Goal: Task Accomplishment & Management: Use online tool/utility

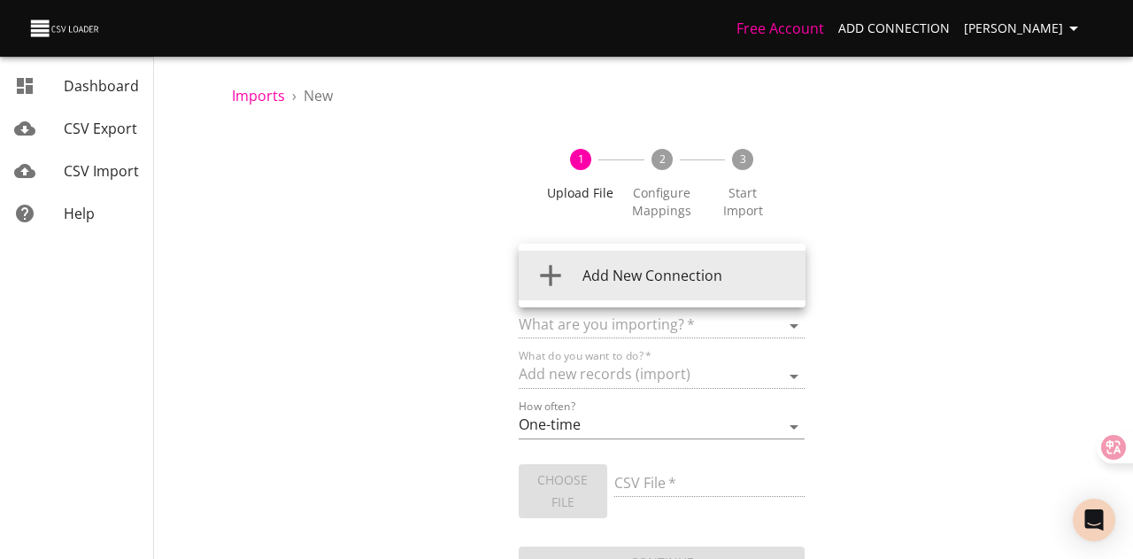
click at [607, 271] on body "Free Account Add Connection [PERSON_NAME] Dashboard CSV Export CSV Import Help …" at bounding box center [566, 279] width 1133 height 559
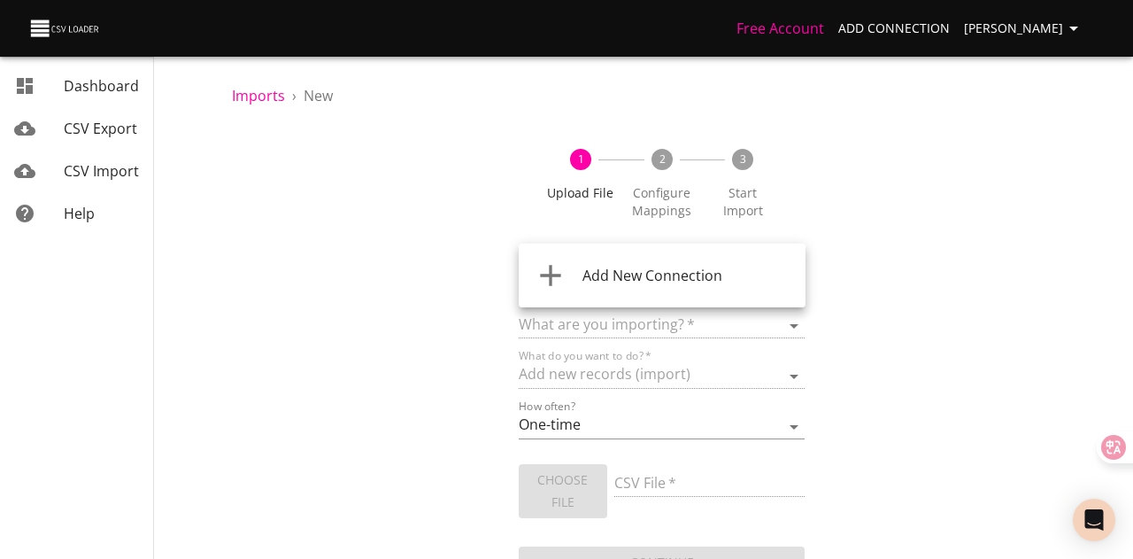
click at [625, 274] on span "Add New Connection" at bounding box center [653, 275] width 140 height 19
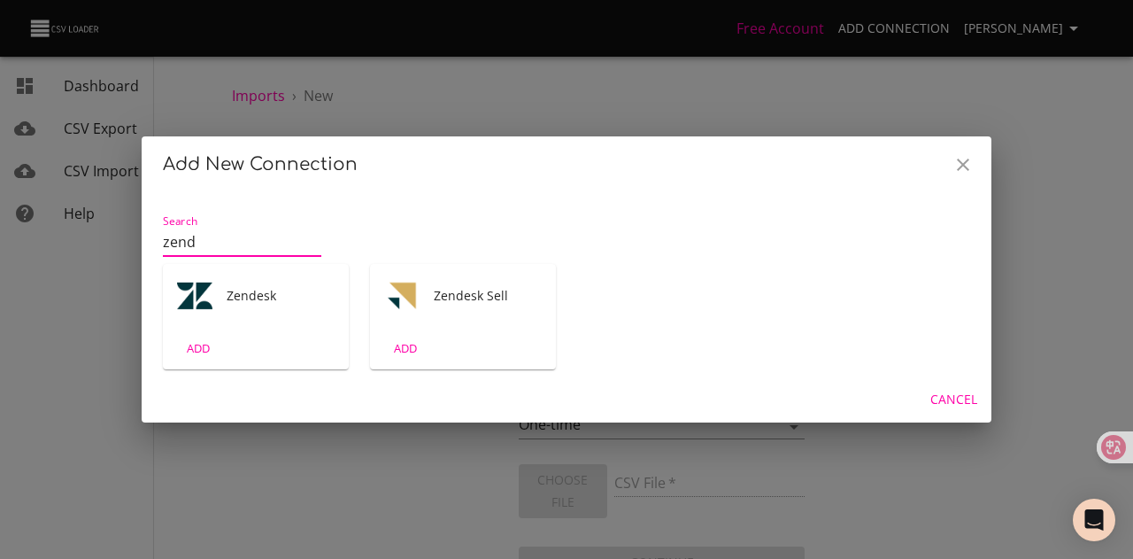
type input "zend"
click at [954, 160] on icon "Close" at bounding box center [963, 164] width 21 height 21
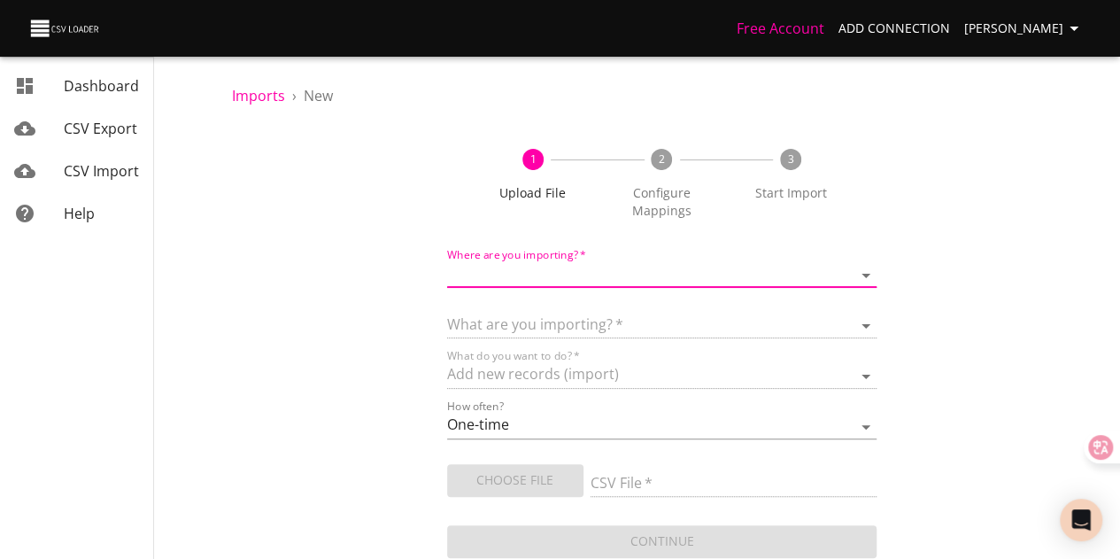
click at [115, 137] on span "CSV Export" at bounding box center [100, 128] width 73 height 19
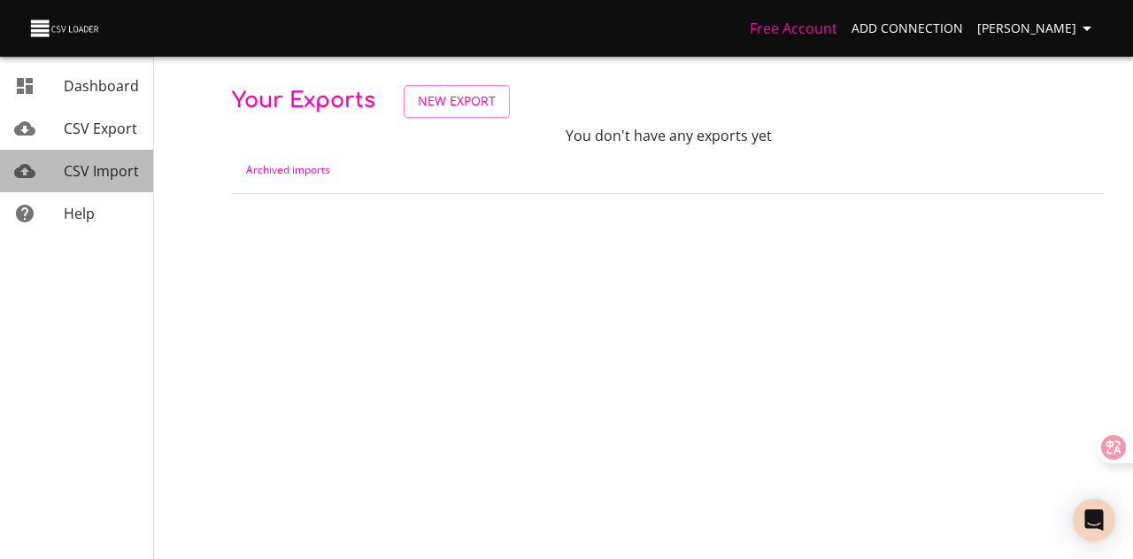
click at [74, 158] on link "CSV Import" at bounding box center [76, 171] width 153 height 42
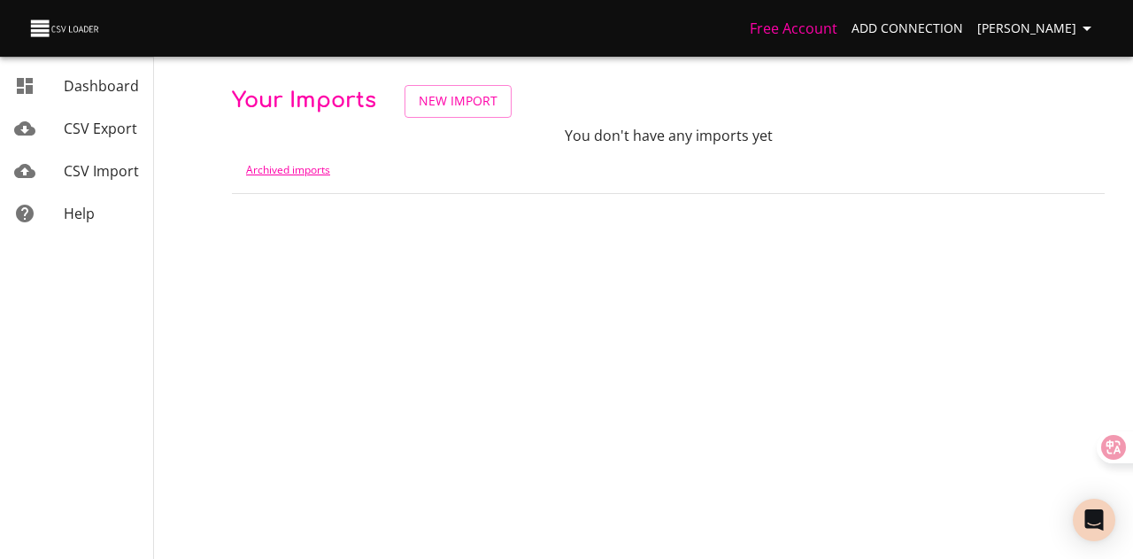
click at [292, 168] on link "Archived imports" at bounding box center [288, 169] width 84 height 15
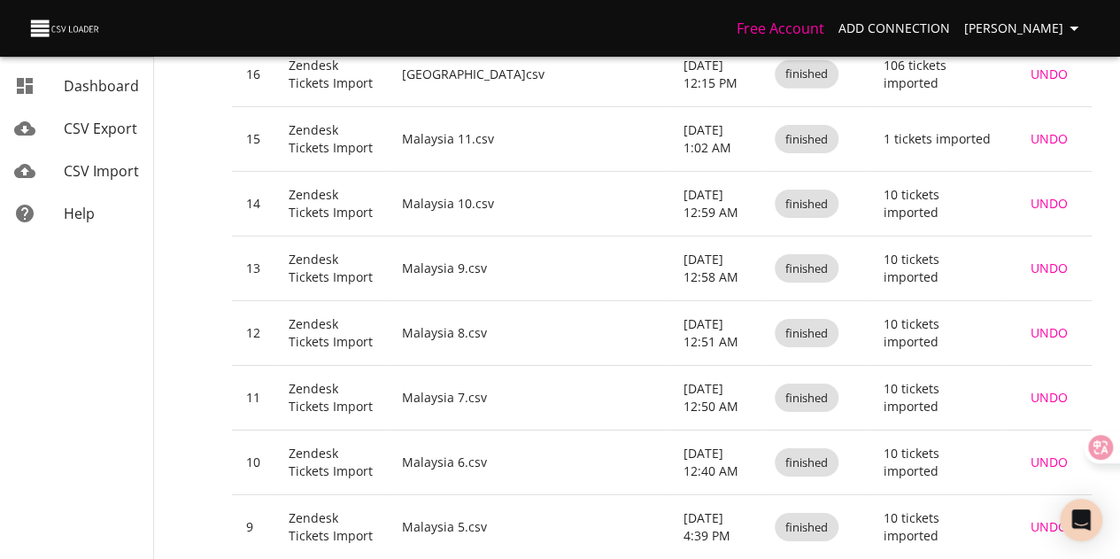
scroll to position [3129, 0]
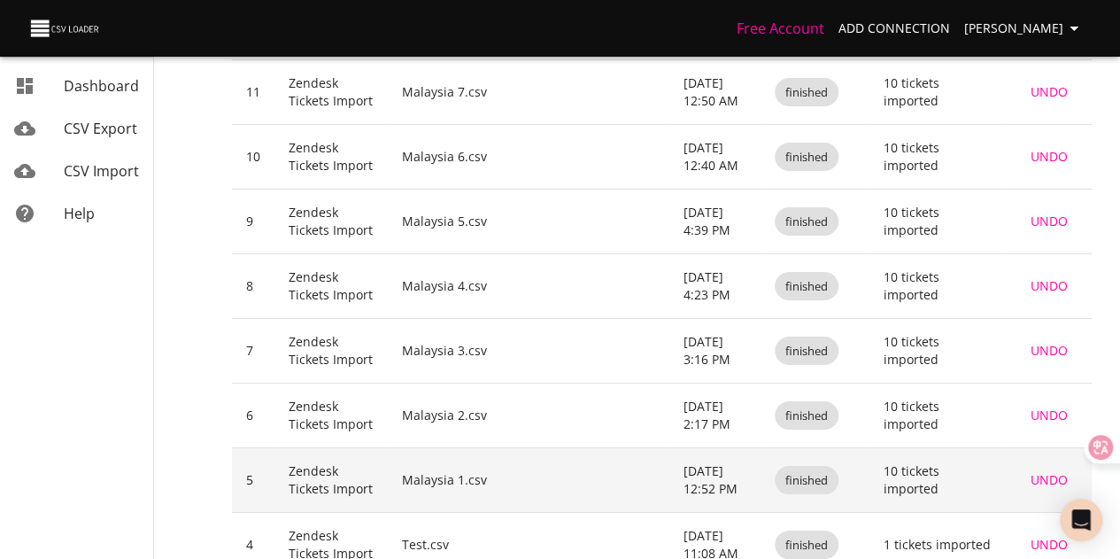
click at [451, 448] on td "Malaysia 1.csv" at bounding box center [528, 480] width 281 height 65
click at [892, 448] on td "10 tickets imported" at bounding box center [937, 480] width 137 height 65
click at [301, 448] on td "Zendesk Tickets Import" at bounding box center [330, 480] width 113 height 65
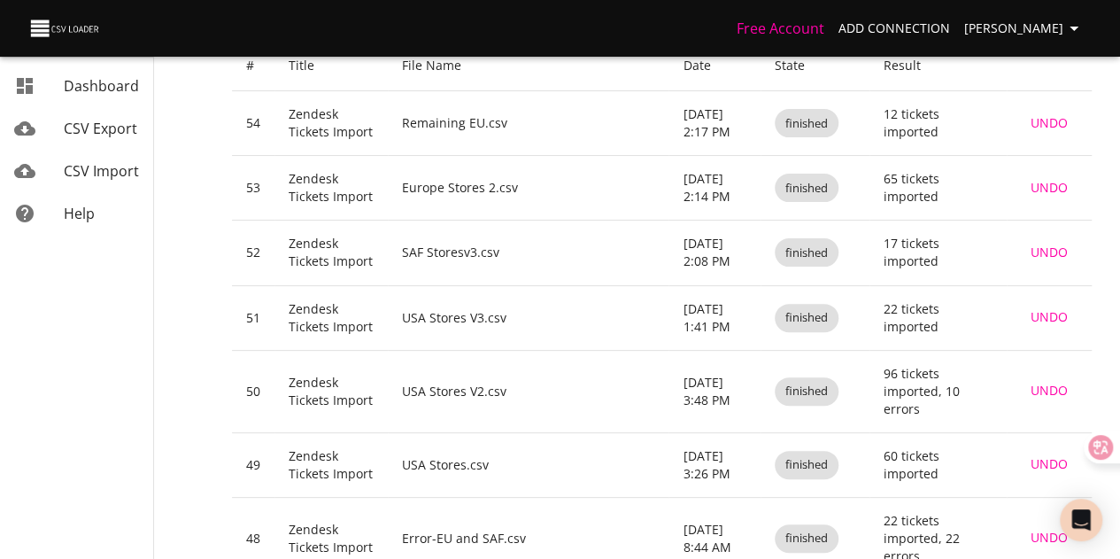
scroll to position [25, 0]
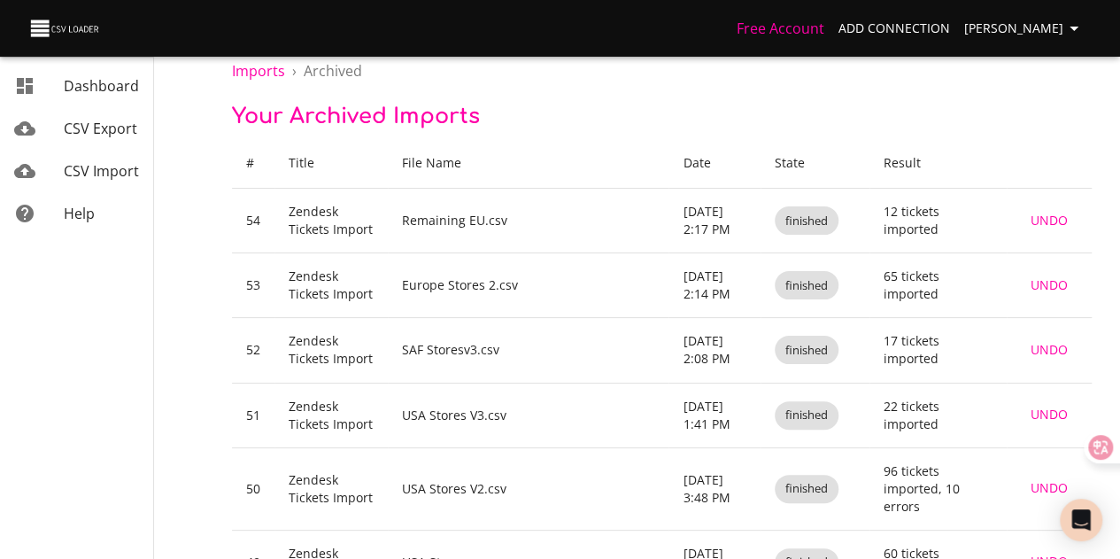
click at [120, 123] on span "CSV Export" at bounding box center [100, 128] width 73 height 19
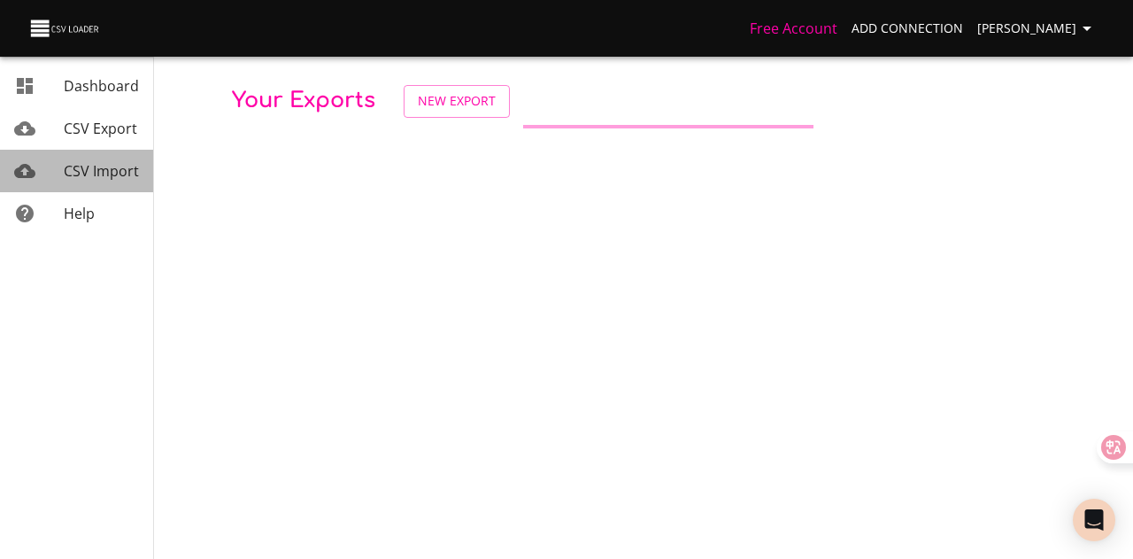
click at [122, 166] on span "CSV Import" at bounding box center [101, 170] width 75 height 19
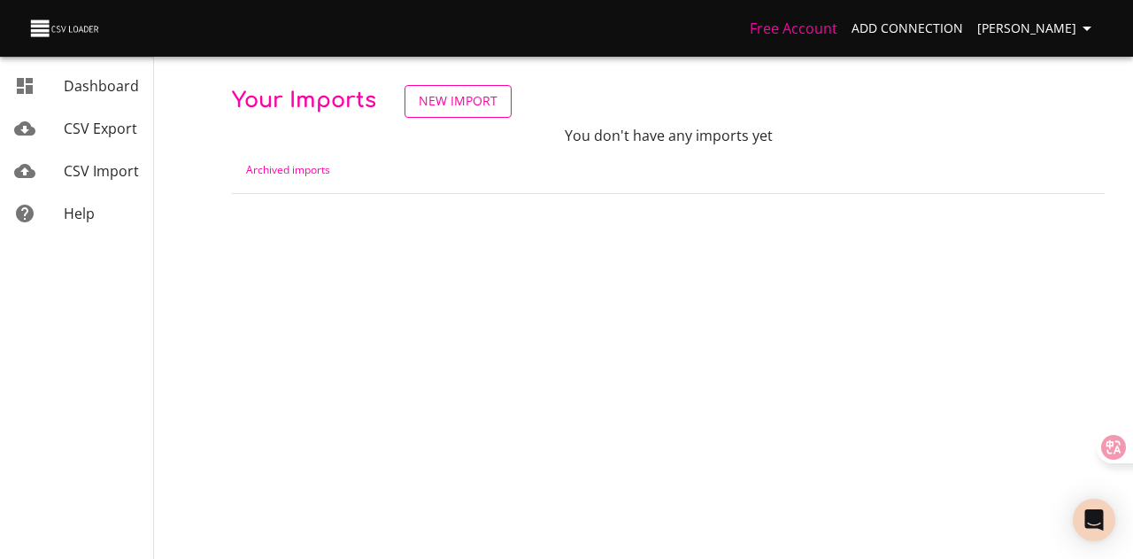
click at [435, 91] on span "New Import" at bounding box center [458, 101] width 79 height 22
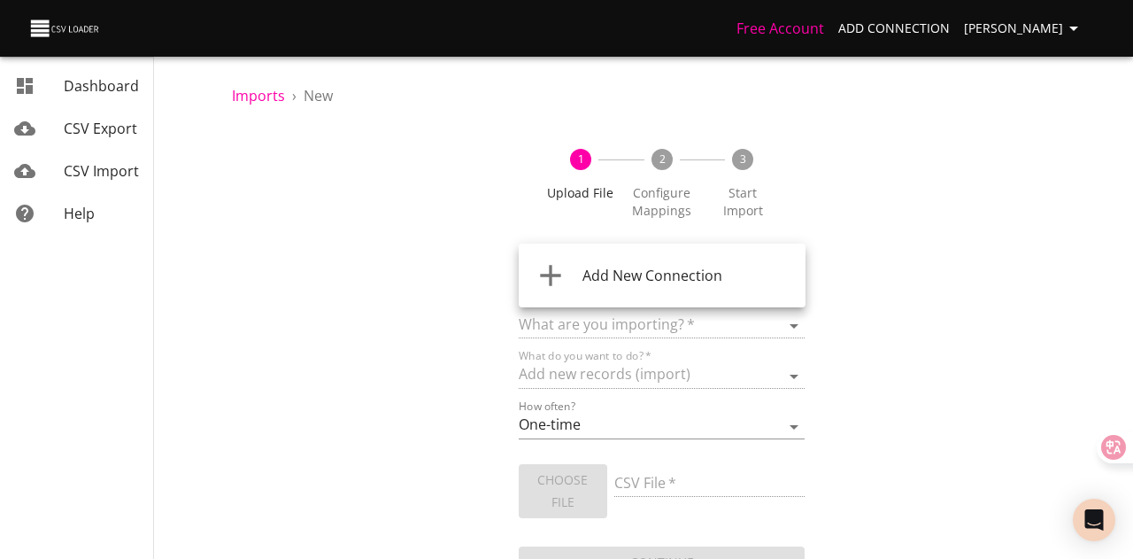
click at [608, 264] on body "Free Account Add Connection [PERSON_NAME] Dashboard CSV Export CSV Import Help …" at bounding box center [566, 279] width 1133 height 559
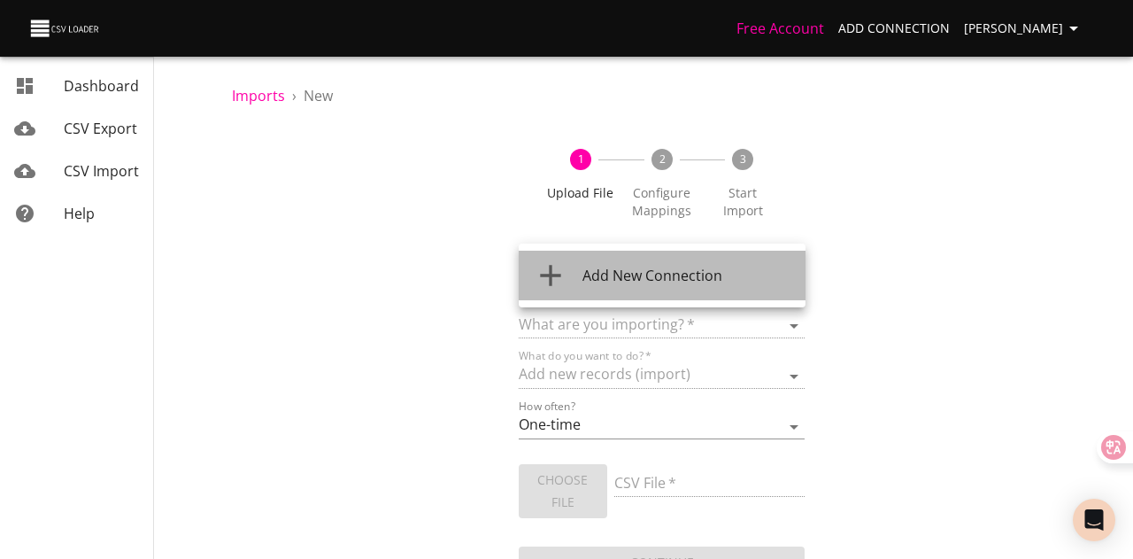
click at [608, 264] on li "Add New Connection" at bounding box center [662, 276] width 287 height 50
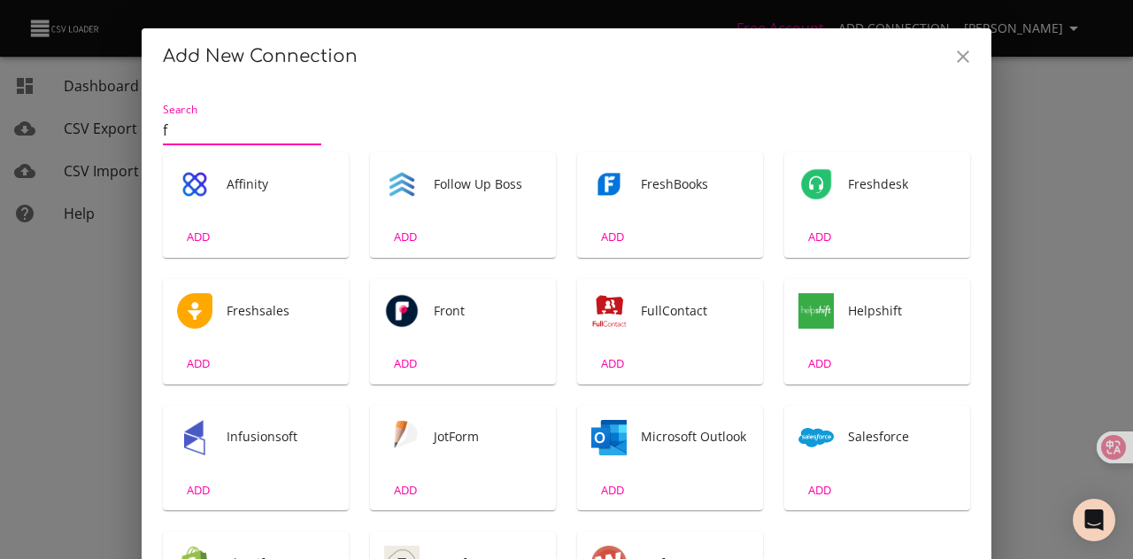
type input "f"
click at [966, 47] on icon "Close" at bounding box center [963, 56] width 21 height 21
